Goal: Feedback & Contribution: Submit feedback/report problem

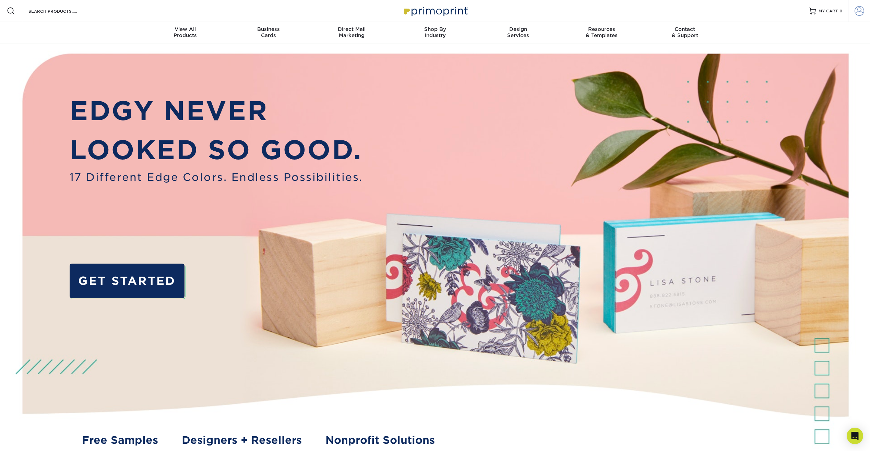
click at [860, 15] on span at bounding box center [859, 11] width 10 height 10
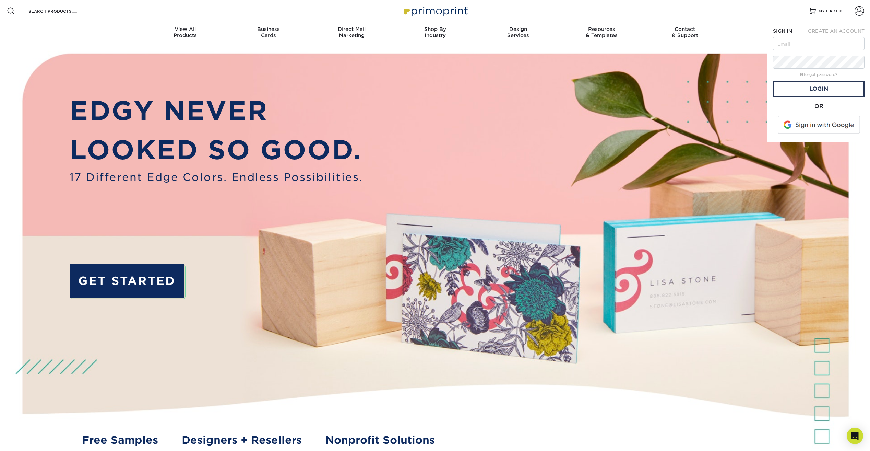
click at [823, 123] on span at bounding box center [819, 125] width 87 height 18
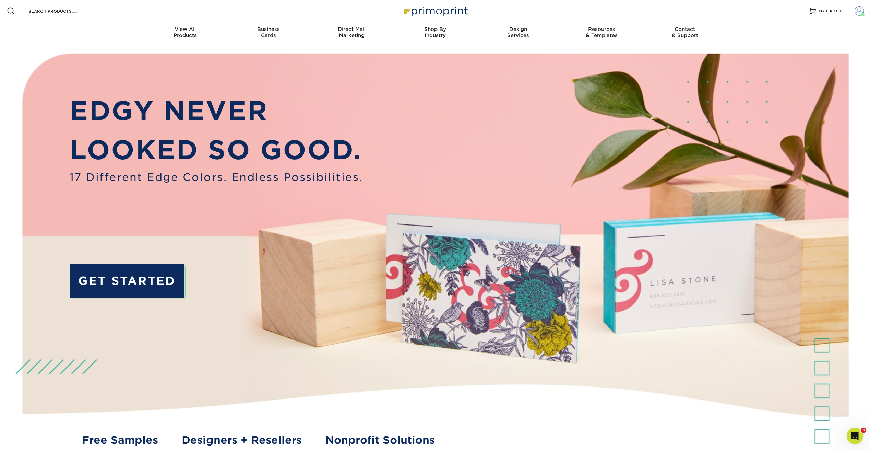
click at [862, 12] on span at bounding box center [859, 11] width 10 height 10
click at [803, 58] on link "Active Orders" at bounding box center [819, 57] width 86 height 9
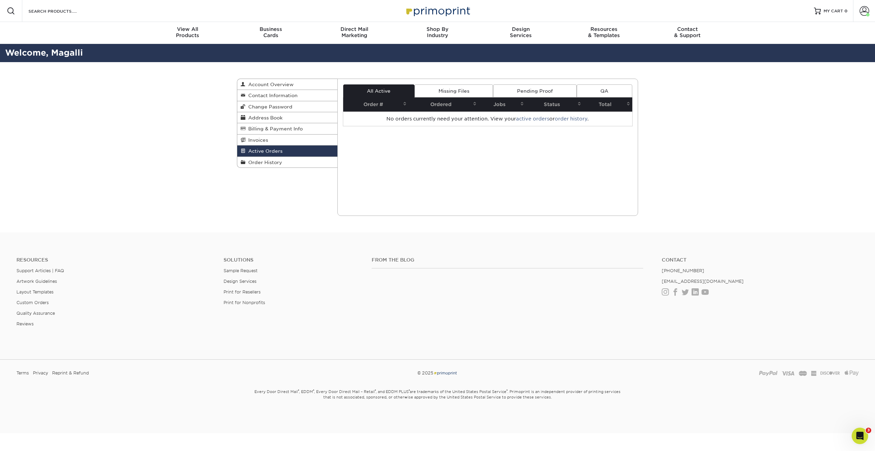
click at [452, 91] on link "Missing Files" at bounding box center [454, 90] width 79 height 13
click at [536, 91] on link "Pending Proof" at bounding box center [534, 90] width 83 height 13
click at [372, 88] on link "All Active" at bounding box center [378, 90] width 71 height 13
click at [292, 85] on span "Account Overview" at bounding box center [269, 84] width 48 height 5
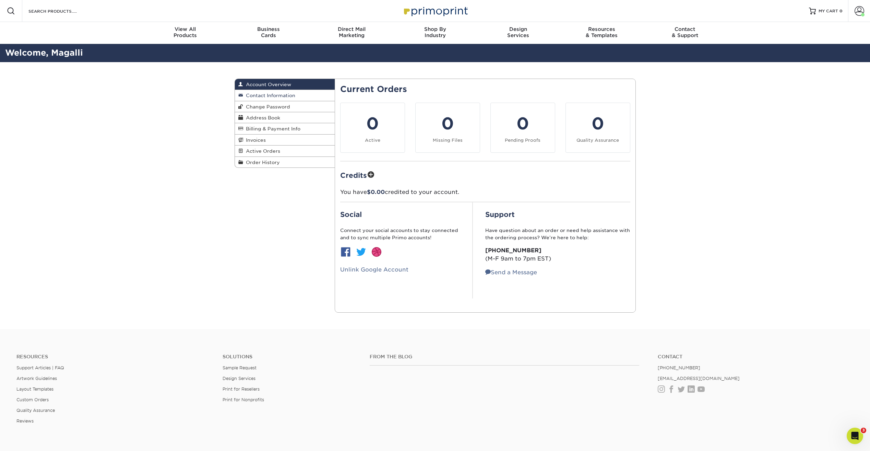
click at [288, 96] on span "Contact Information" at bounding box center [269, 95] width 52 height 5
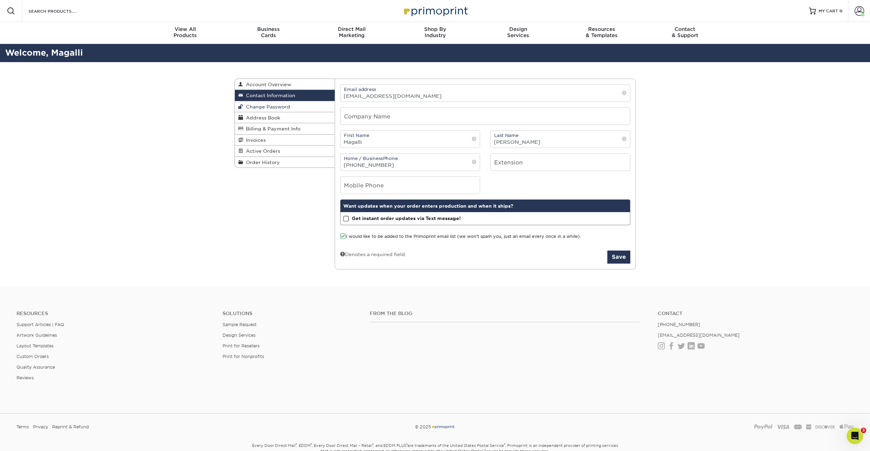
click at [285, 109] on span "Change Password" at bounding box center [266, 106] width 47 height 5
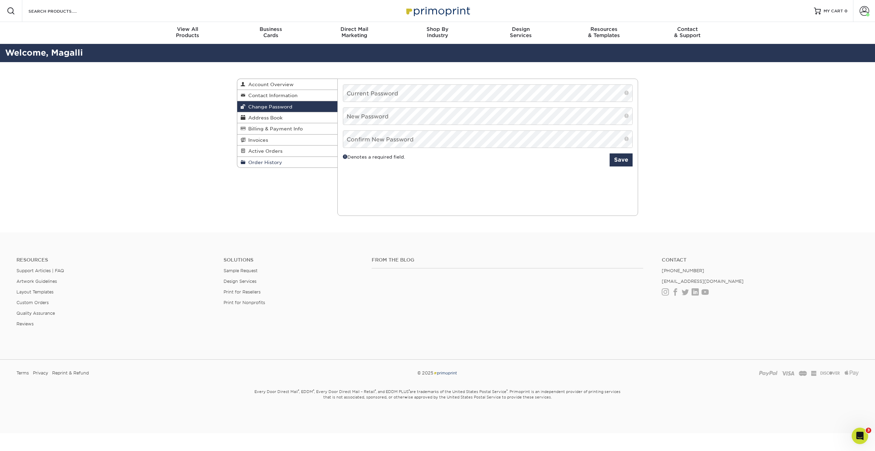
click at [266, 160] on span "Order History" at bounding box center [263, 161] width 37 height 5
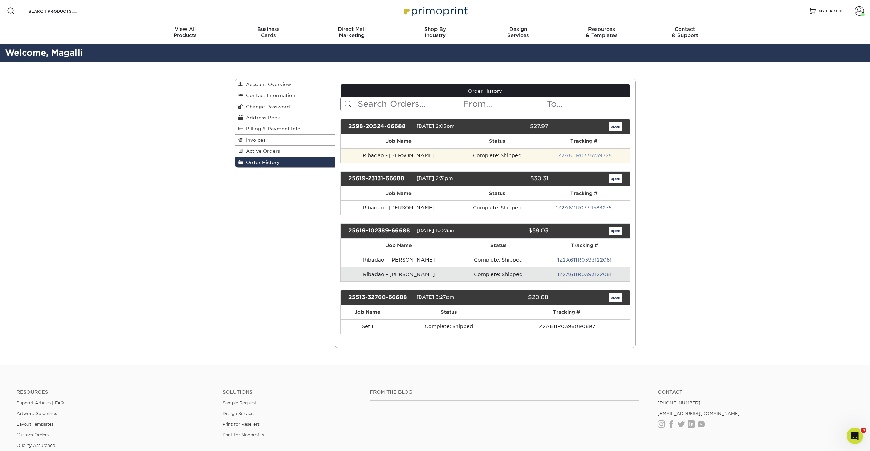
click at [596, 157] on link "1Z2A611R0335239725" at bounding box center [584, 155] width 56 height 5
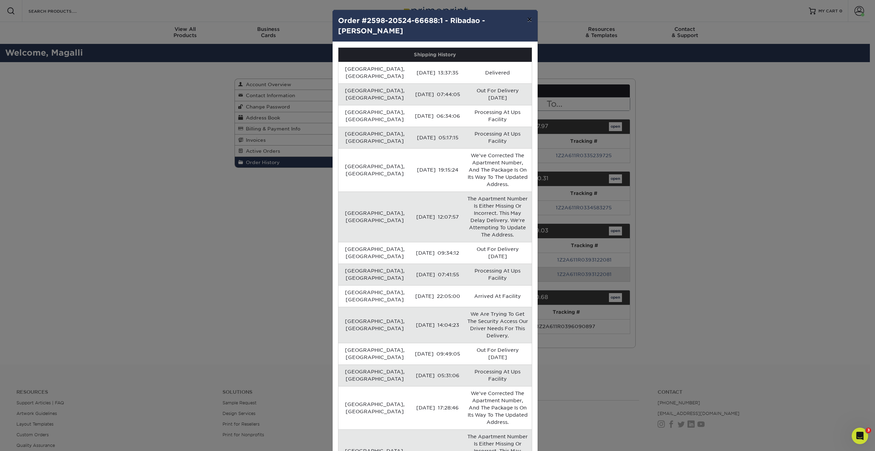
click at [530, 20] on button "×" at bounding box center [530, 19] width 16 height 19
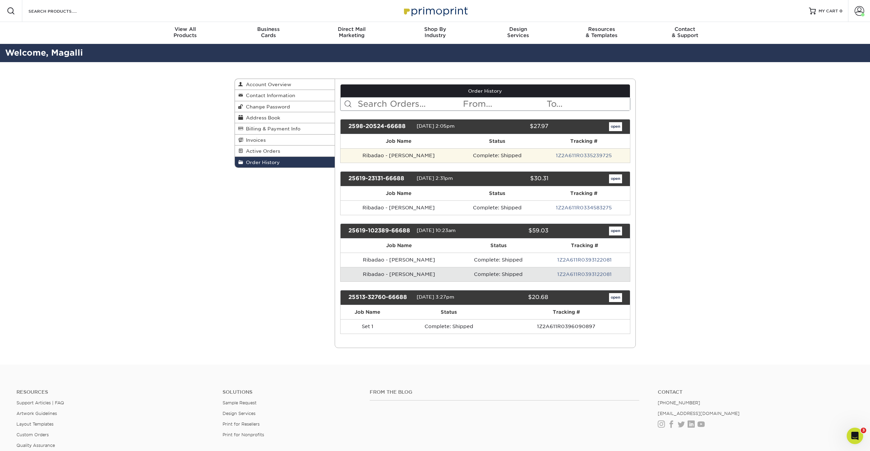
click at [423, 156] on td "Ribadao - Carlos Ramirez" at bounding box center [398, 155] width 116 height 14
click at [397, 126] on div "2598-20524-66688" at bounding box center [379, 126] width 73 height 9
click at [616, 129] on link "open" at bounding box center [615, 126] width 13 height 9
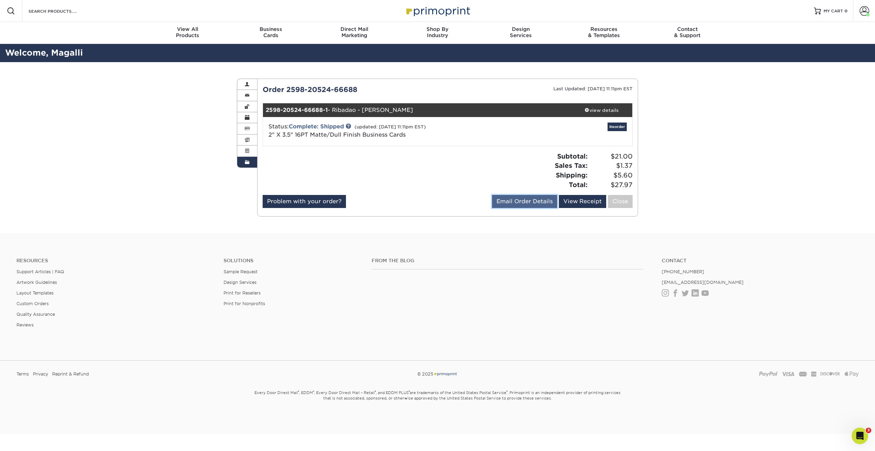
click at [542, 201] on link "Email Order Details" at bounding box center [524, 201] width 65 height 13
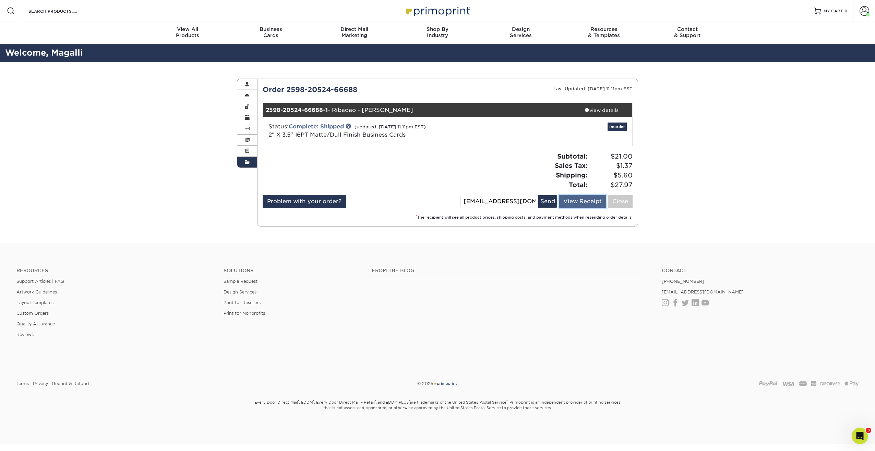
click at [586, 202] on link "View Receipt" at bounding box center [582, 201] width 47 height 13
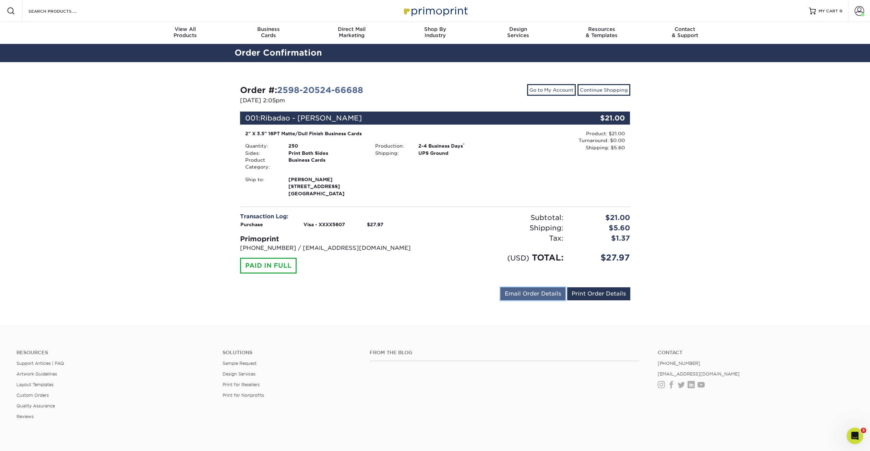
click at [554, 300] on link "Email Order Details" at bounding box center [532, 293] width 65 height 13
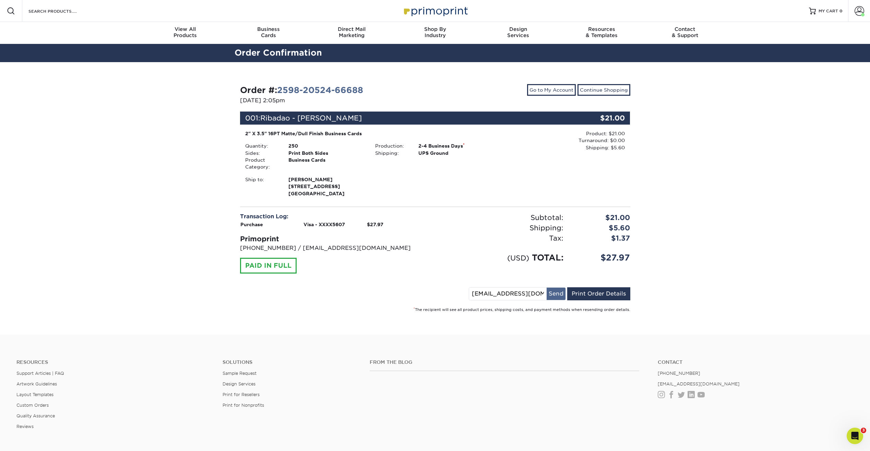
click at [555, 300] on button "Send" at bounding box center [556, 293] width 19 height 12
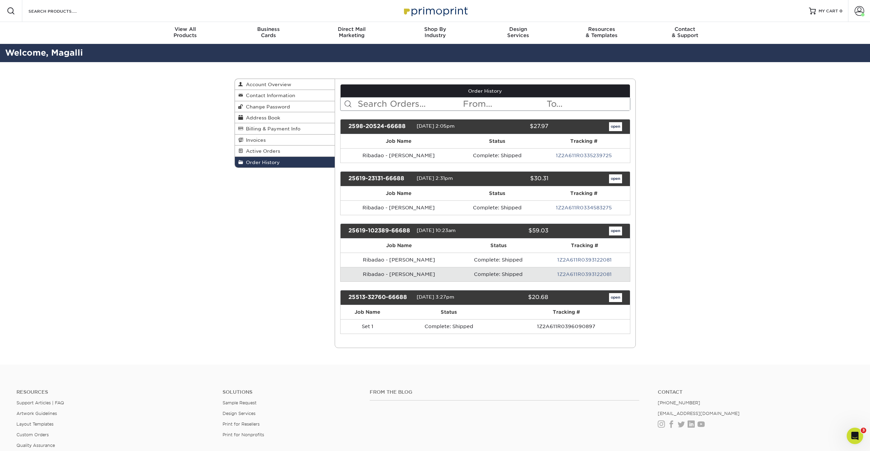
click at [364, 124] on div "2598-20524-66688" at bounding box center [379, 126] width 73 height 9
click at [618, 128] on link "open" at bounding box center [615, 126] width 13 height 9
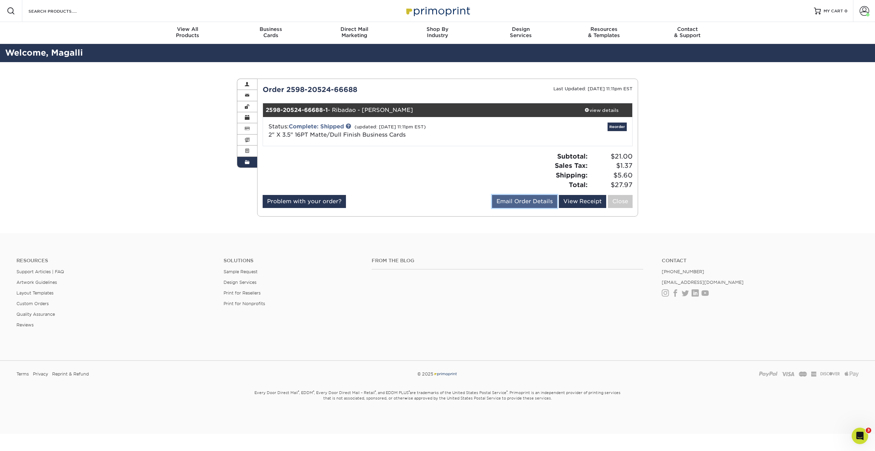
click at [502, 203] on link "Email Order Details" at bounding box center [524, 201] width 65 height 13
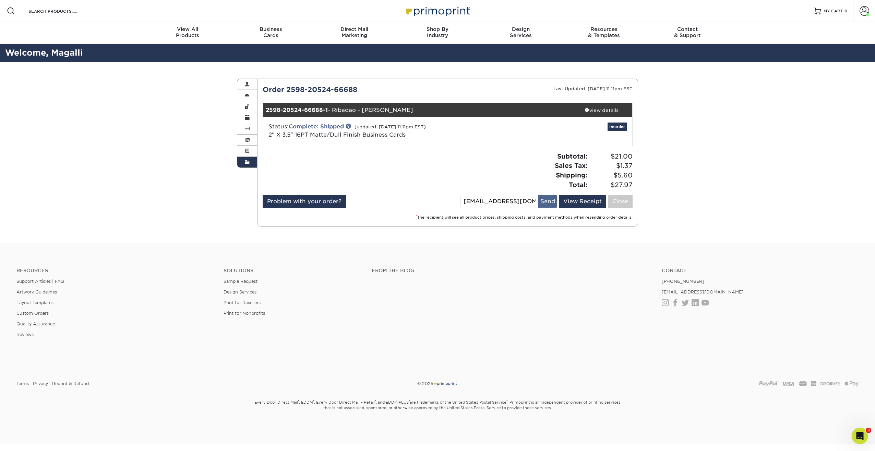
click at [549, 203] on button "Send" at bounding box center [547, 201] width 19 height 12
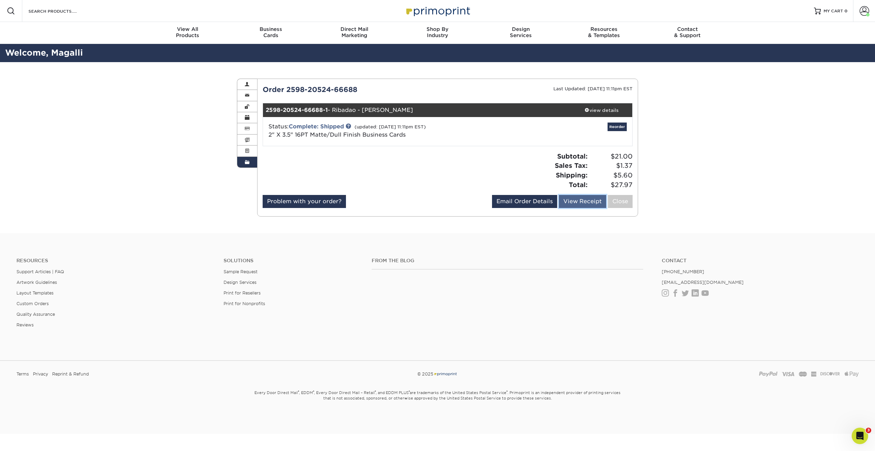
click at [579, 203] on link "View Receipt" at bounding box center [582, 201] width 47 height 13
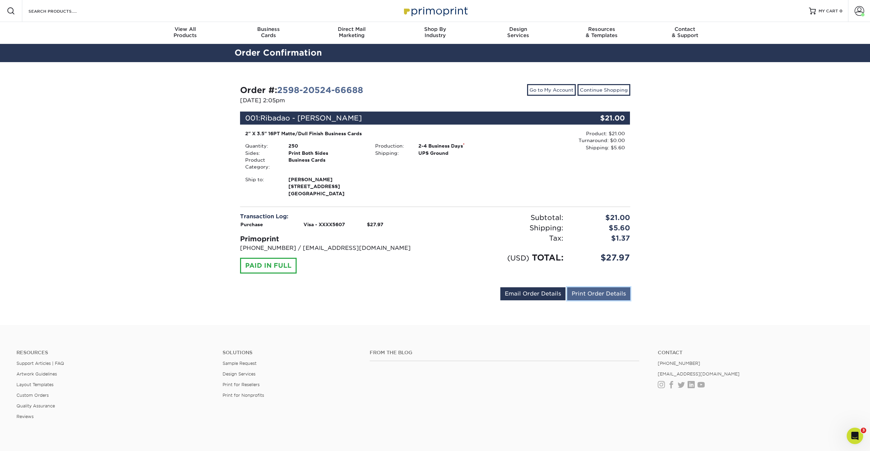
click at [591, 300] on link "Print Order Details" at bounding box center [598, 293] width 63 height 13
drag, startPoint x: 300, startPoint y: 118, endPoint x: 364, endPoint y: 122, distance: 63.9
click at [364, 122] on div "001: Ribadao - [PERSON_NAME]" at bounding box center [402, 117] width 325 height 13
copy span "[PERSON_NAME]"
drag, startPoint x: 338, startPoint y: 197, endPoint x: 282, endPoint y: 179, distance: 58.7
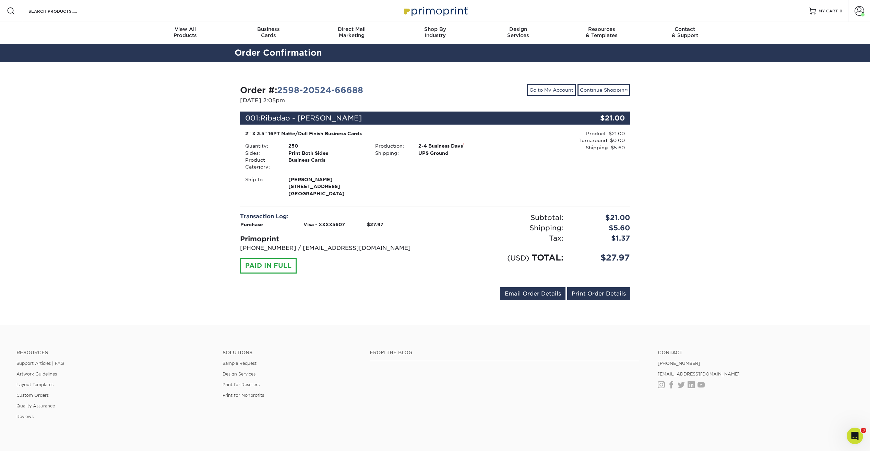
click at [282, 179] on li "Ship to: [PERSON_NAME][GEOGRAPHIC_DATA][STREET_ADDRESS]" at bounding box center [305, 186] width 130 height 21
copy li "[PERSON_NAME] [STREET_ADDRESS]"
copy li "Carlos Ramirez 6133 Metro West Blvd Building 15 Unit 101 Orlando, FL 32835"
click at [323, 190] on span "[STREET_ADDRESS]" at bounding box center [326, 186] width 76 height 7
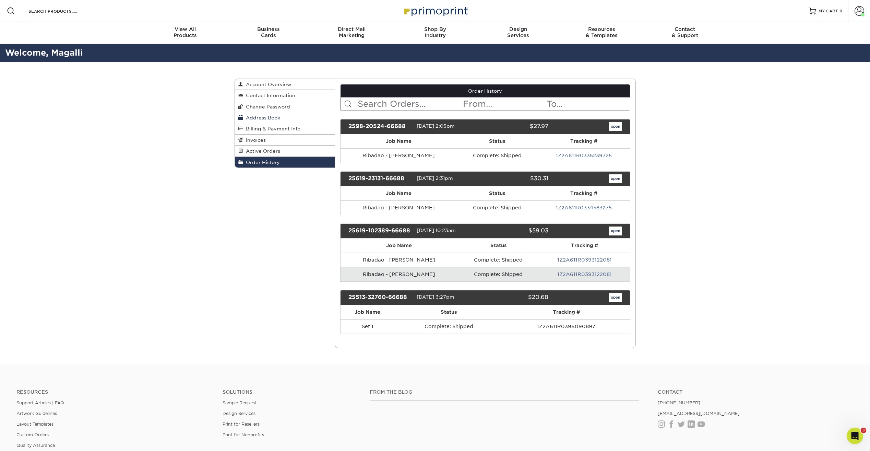
click at [266, 117] on span "Address Book" at bounding box center [261, 117] width 37 height 5
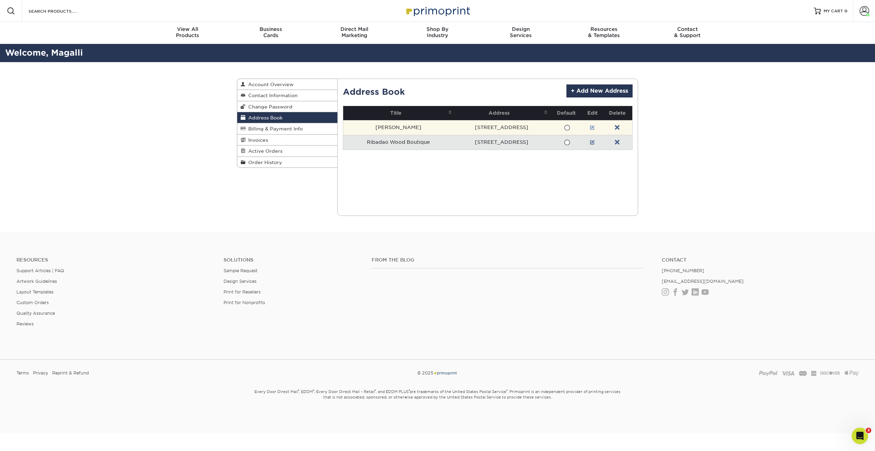
click at [595, 129] on link at bounding box center [592, 127] width 5 height 5
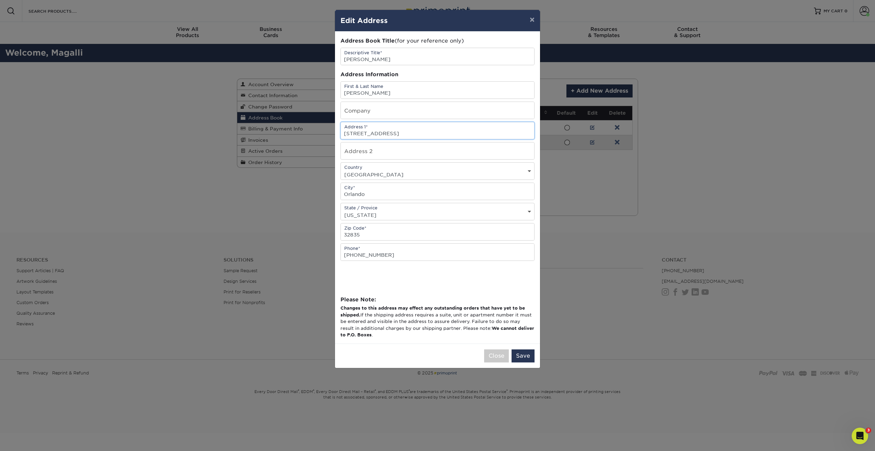
click at [376, 133] on input "[STREET_ADDRESS]" at bounding box center [437, 130] width 193 height 17
drag, startPoint x: 380, startPoint y: 133, endPoint x: 375, endPoint y: 133, distance: 4.5
click at [375, 133] on input "[STREET_ADDRESS]" at bounding box center [437, 130] width 193 height 17
type input "[STREET_ADDRESS]"
drag, startPoint x: 457, startPoint y: 134, endPoint x: 323, endPoint y: 135, distance: 134.4
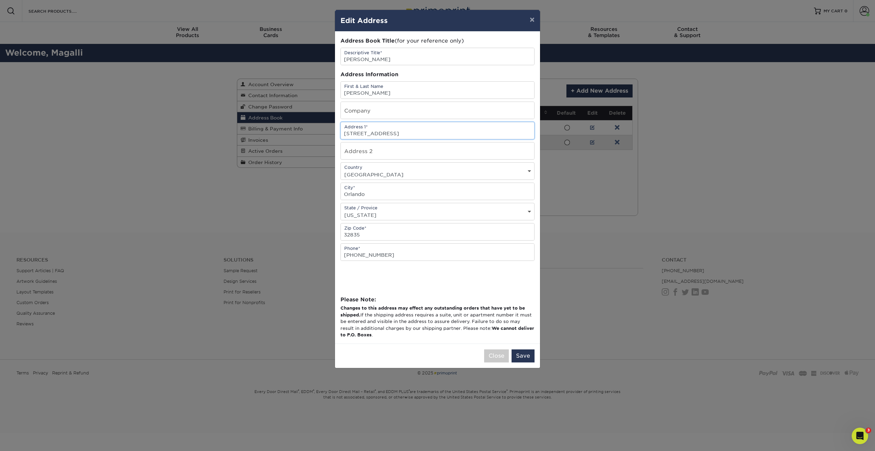
click at [323, 135] on div "× Edit Address Address Book Title (for your reference only) Descriptive Title* …" at bounding box center [437, 225] width 875 height 451
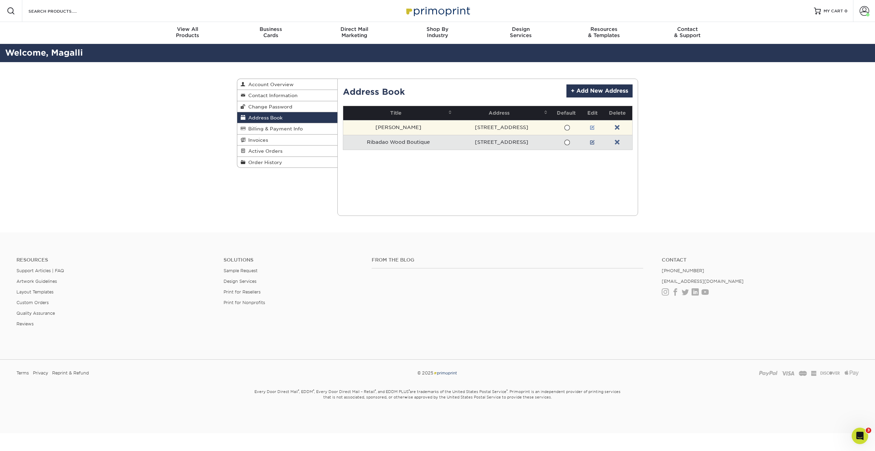
click at [595, 128] on link at bounding box center [592, 127] width 5 height 5
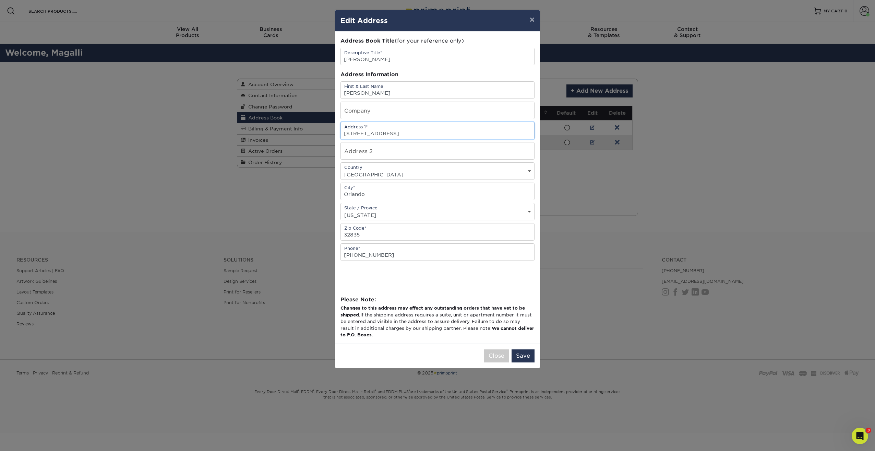
drag, startPoint x: 379, startPoint y: 134, endPoint x: 372, endPoint y: 134, distance: 6.9
click at [372, 134] on input "[STREET_ADDRESS]" at bounding box center [437, 130] width 193 height 17
type input "[STREET_ADDRESS]"
click at [525, 355] on button "Save" at bounding box center [523, 355] width 23 height 13
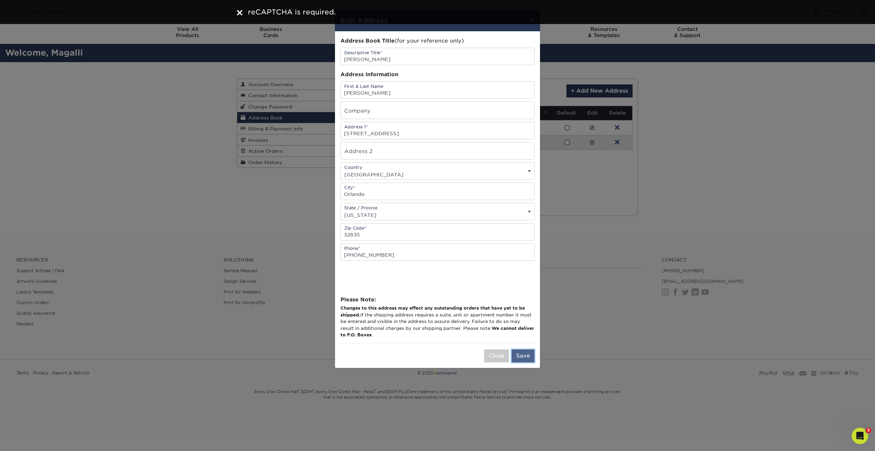
click at [529, 351] on button "Save" at bounding box center [523, 355] width 23 height 13
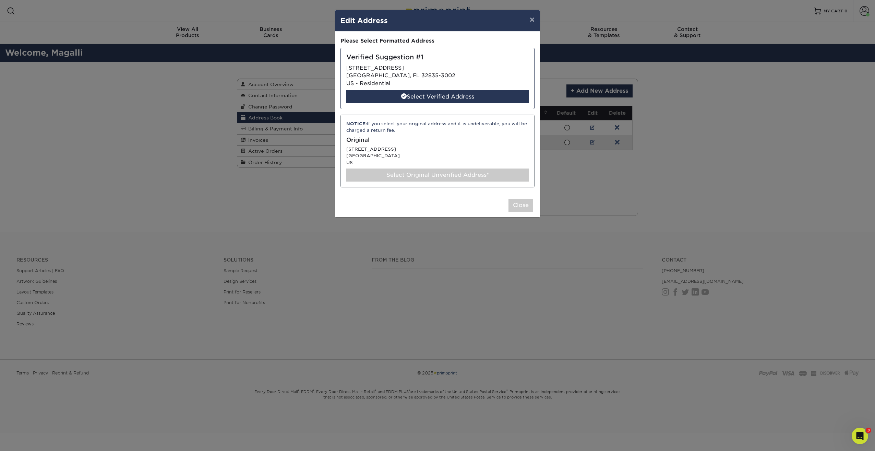
click at [437, 177] on div "Select Original Unverified Address*" at bounding box center [437, 174] width 182 height 13
click at [401, 173] on div "Select Original Unverified Address*" at bounding box center [437, 174] width 182 height 13
click at [451, 146] on div "NOTICE: If you select your original address and it is undeliverable, you will b…" at bounding box center [437, 151] width 194 height 73
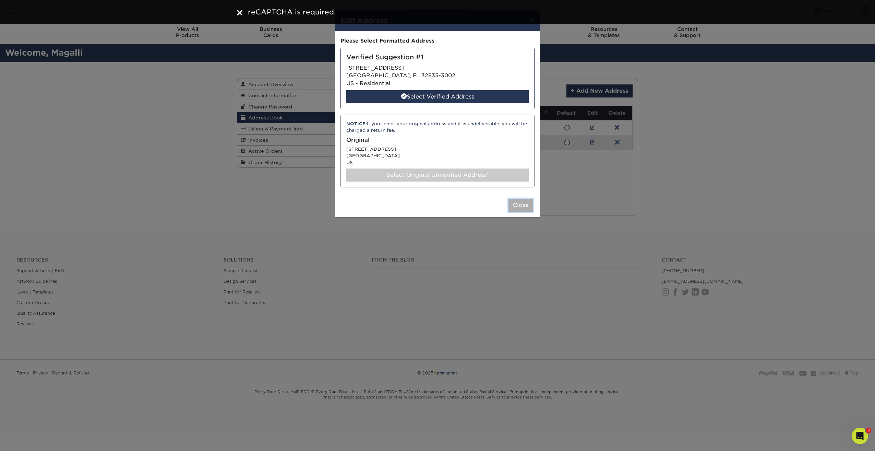
click at [529, 210] on button "Close" at bounding box center [520, 205] width 25 height 13
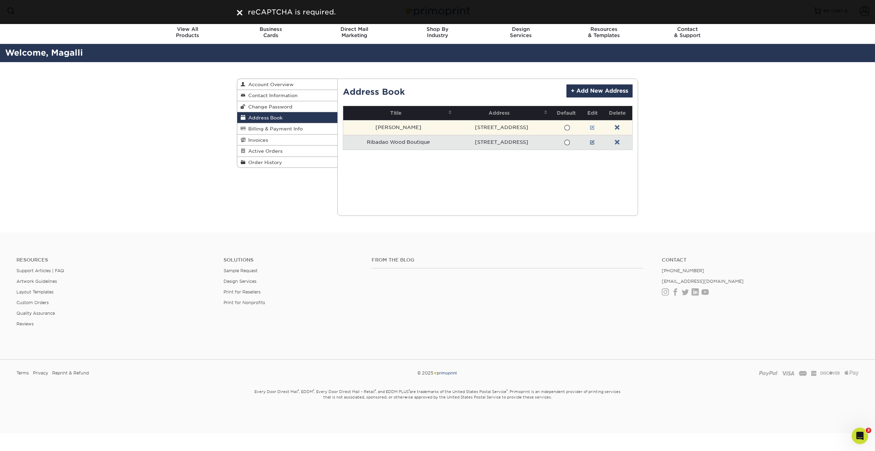
click at [595, 127] on link at bounding box center [592, 127] width 5 height 5
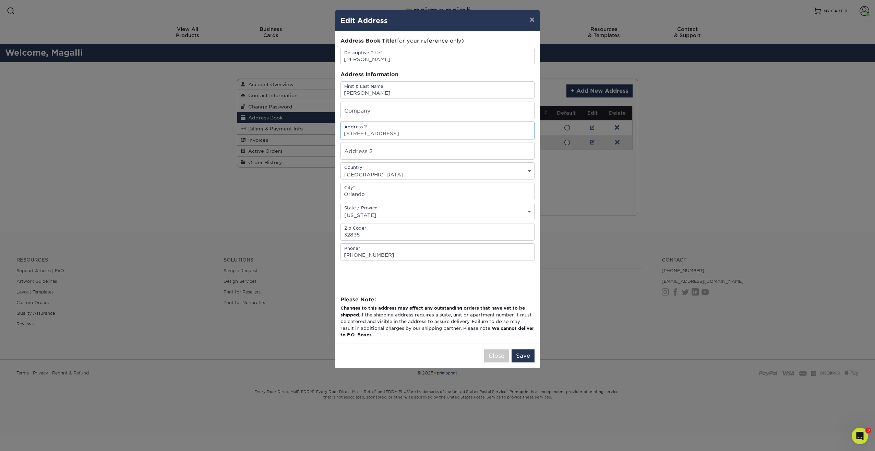
click at [376, 133] on input "6133 Metro West Blvd Building 15 Unit 101" at bounding box center [437, 130] width 193 height 17
click at [378, 132] on input "6133 Metro West Blvd Building 15 Unit 101" at bounding box center [437, 130] width 193 height 17
type input "6133 Metrowest Blvd Building 15 Unit 101"
click at [526, 354] on button "Save" at bounding box center [523, 355] width 23 height 13
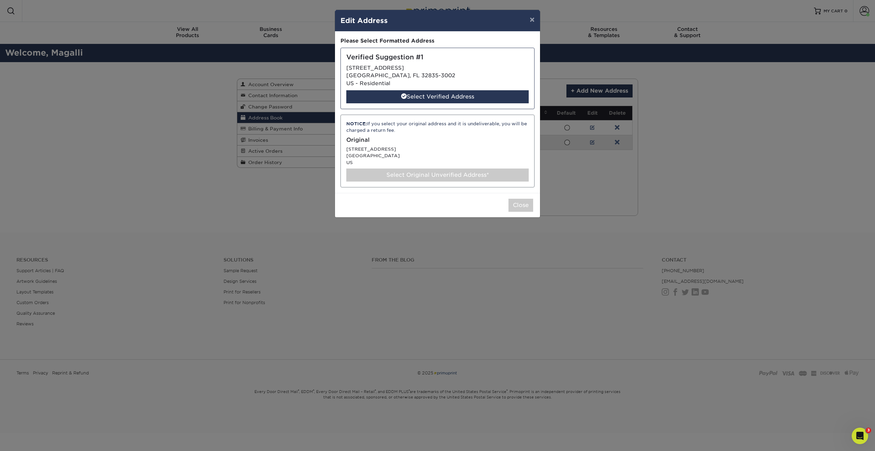
click at [448, 174] on div "Select Original Unverified Address*" at bounding box center [437, 174] width 182 height 13
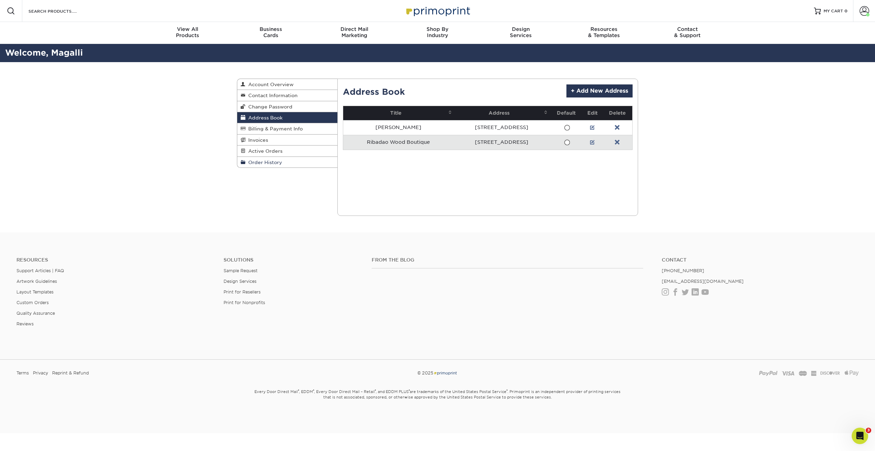
click at [270, 163] on span "Order History" at bounding box center [263, 161] width 37 height 5
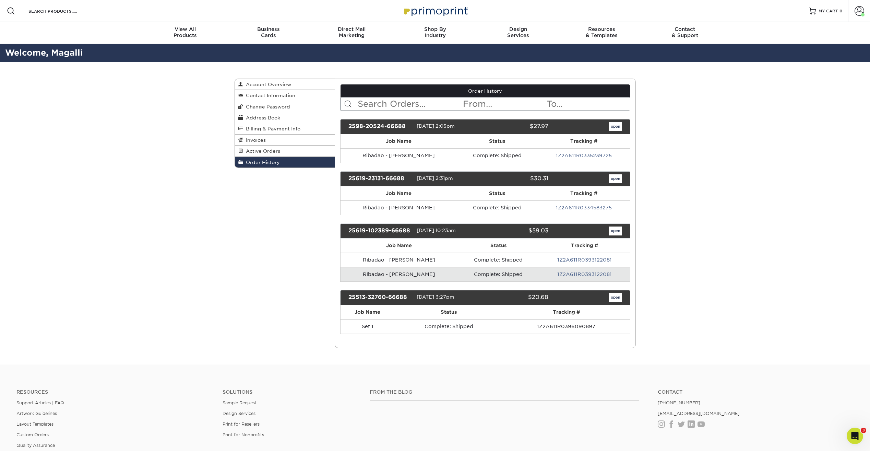
click at [398, 126] on div "2598-20524-66688" at bounding box center [379, 126] width 73 height 9
click at [613, 128] on link "open" at bounding box center [615, 126] width 13 height 9
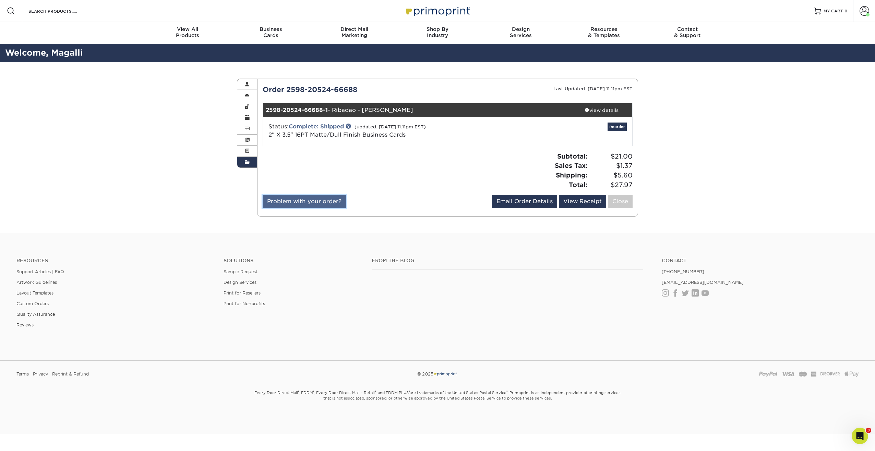
click at [324, 203] on link "Problem with your order?" at bounding box center [304, 201] width 83 height 13
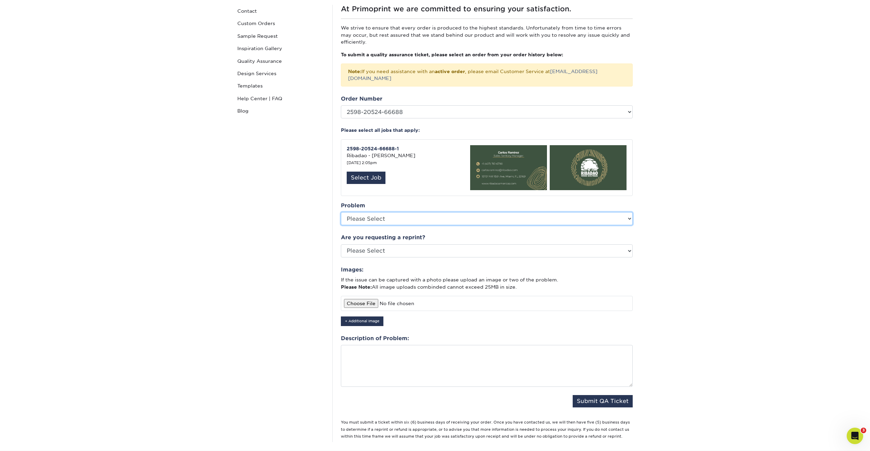
click at [398, 213] on select "Please Select Coating Missing Images Bindery Color Cutting Missing Hardware Shi…" at bounding box center [487, 218] width 292 height 13
select select "Shipping"
click at [341, 212] on select "Please Select Coating Missing Images Bindery Color Cutting Missing Hardware Shi…" at bounding box center [487, 218] width 292 height 13
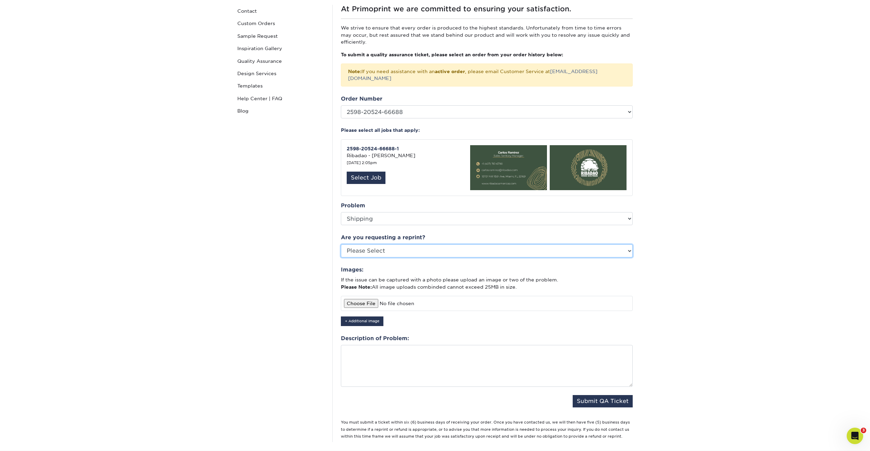
click at [410, 244] on select "Please Select Yes No Other" at bounding box center [487, 250] width 292 height 13
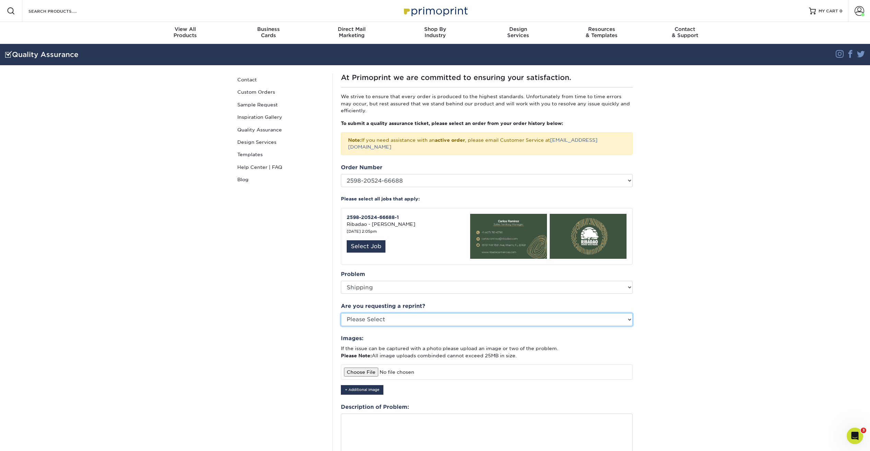
click at [413, 313] on select "Please Select Yes No Other" at bounding box center [487, 319] width 292 height 13
select select "yes"
click at [341, 313] on select "Please Select Yes No Other" at bounding box center [487, 319] width 292 height 13
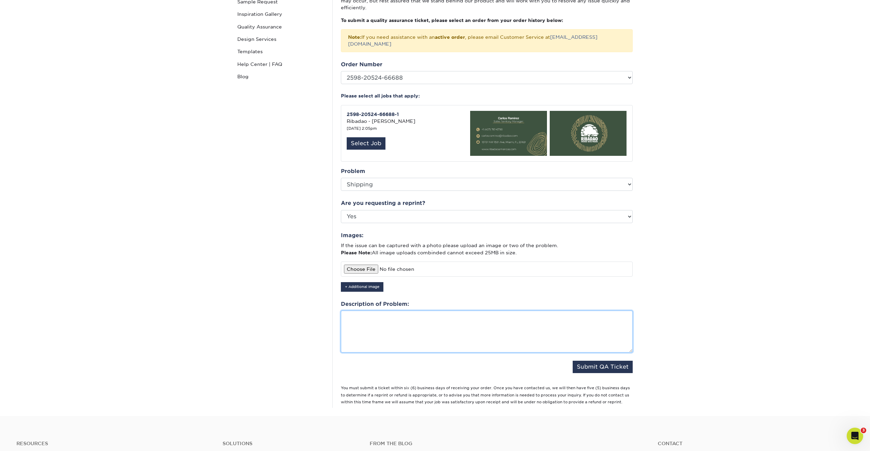
click at [357, 310] on textarea at bounding box center [487, 331] width 292 height 42
type textarea "The product never arrived"
click at [619, 360] on button "Submit QA Ticket" at bounding box center [603, 366] width 60 height 12
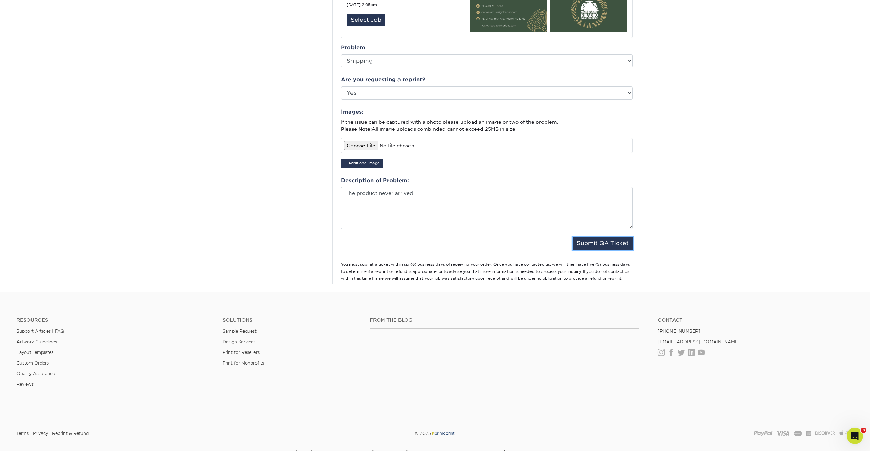
scroll to position [55, 0]
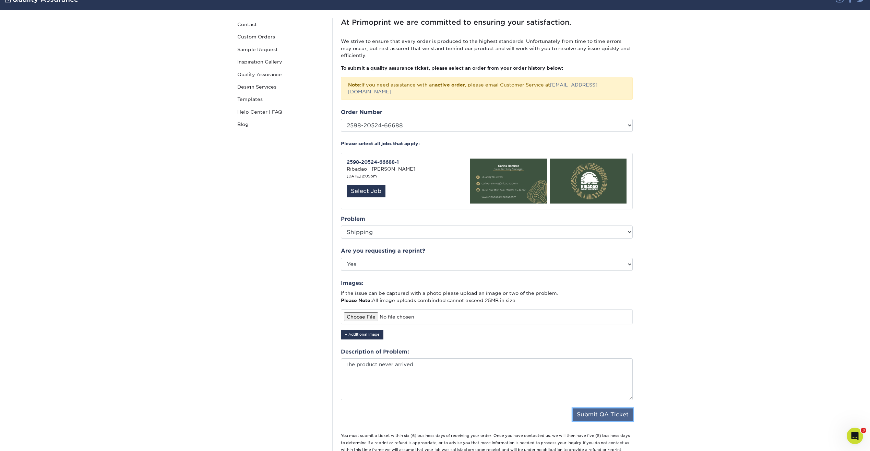
click at [592, 408] on button "Submit QA Ticket" at bounding box center [603, 414] width 60 height 12
click at [371, 188] on div "Select Job" at bounding box center [366, 191] width 39 height 12
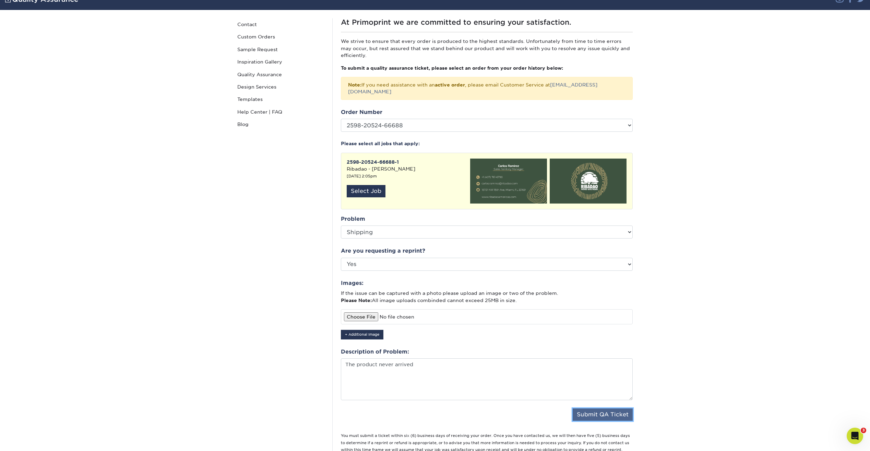
click at [611, 408] on button "Submit QA Ticket" at bounding box center [603, 414] width 60 height 12
